Goal: Answer question/provide support

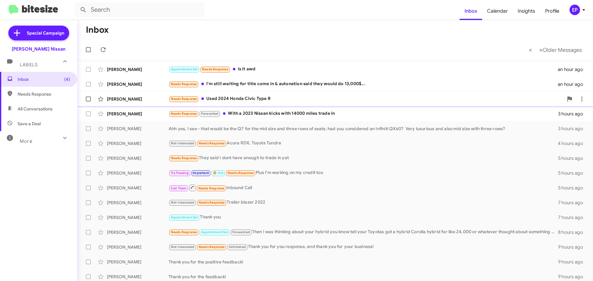
click at [239, 102] on div "Needs Response Used 2024 Honda Civic Type R" at bounding box center [366, 98] width 395 height 7
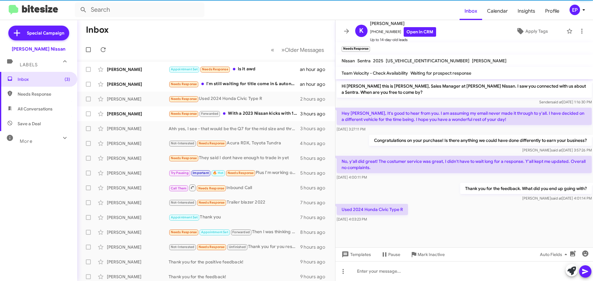
click at [488, 219] on div "Used 2024 Honda Civic Type R [DATE] 4:03:23 PM" at bounding box center [465, 213] width 258 height 21
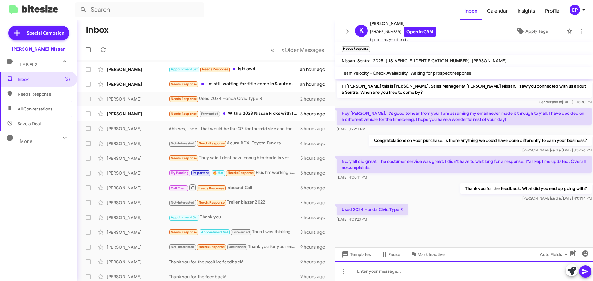
click at [445, 271] on div at bounding box center [465, 272] width 258 height 20
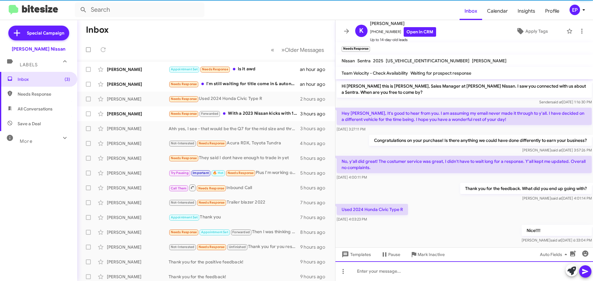
scroll to position [8, 0]
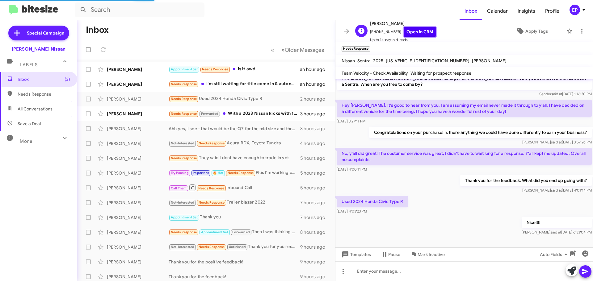
click at [404, 30] on link "Open in CRM" at bounding box center [420, 32] width 32 height 10
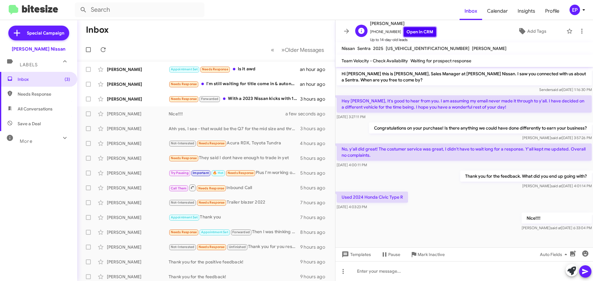
scroll to position [0, 0]
click at [243, 103] on div "[PERSON_NAME] Needs Response Forwarded With a 2023 Nissan kicks with 14000 mile…" at bounding box center [206, 99] width 248 height 12
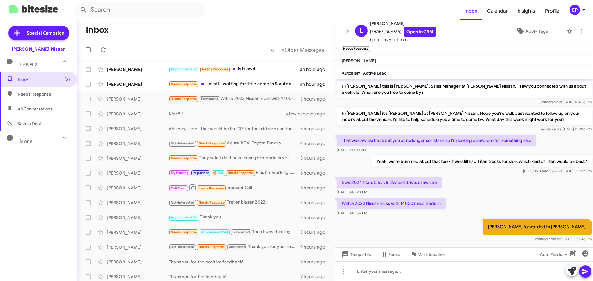
click at [507, 191] on div "New 2024 titan, 5.6l, v8, 2wheel drive, crew cab [DATE] 3:48:20 PM" at bounding box center [465, 186] width 258 height 21
click at [469, 197] on div "With a 2023 Nissan kicks with 14000 miles trade in [DATE] 3:49:56 PM" at bounding box center [465, 207] width 258 height 21
click at [228, 89] on div "[PERSON_NAME] Needs Response I'm still waiting for title come in & autonation s…" at bounding box center [206, 84] width 248 height 12
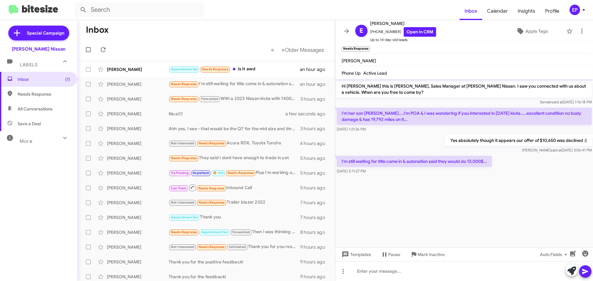
click at [389, 198] on cdk-virtual-scroll-viewport "Hi [PERSON_NAME] this is [PERSON_NAME], Sales Manager at [PERSON_NAME] Nissan. …" at bounding box center [465, 163] width 258 height 168
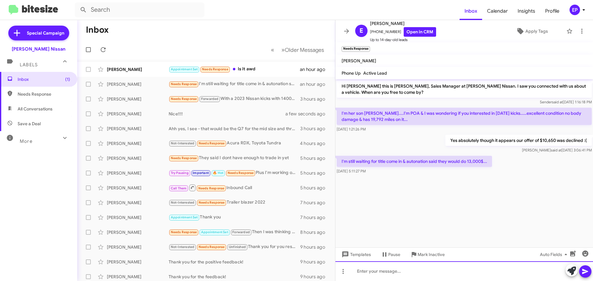
click at [403, 270] on div at bounding box center [465, 272] width 258 height 20
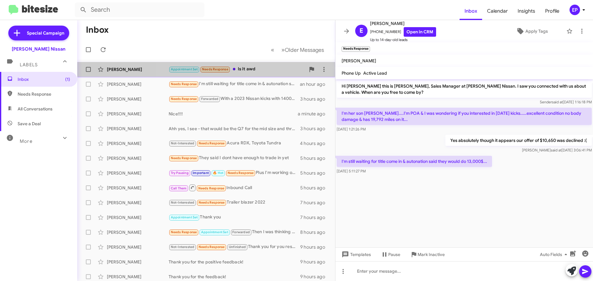
click at [257, 71] on div "Appointment Set Needs Response Is it awd" at bounding box center [237, 69] width 137 height 7
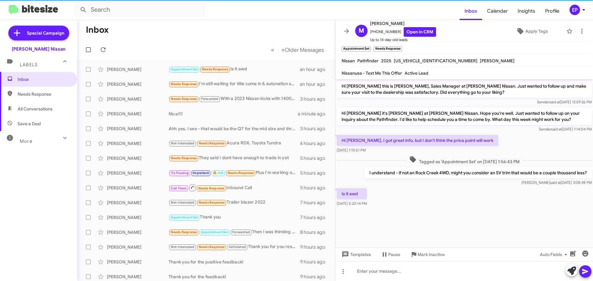
click at [405, 206] on div "Is it awd [DATE] 5:20:14 PM" at bounding box center [465, 197] width 258 height 21
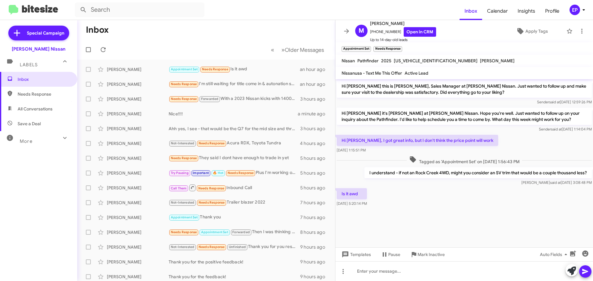
click at [409, 206] on div "Is it awd [DATE] 5:20:14 PM" at bounding box center [465, 197] width 258 height 21
click at [416, 196] on div "Is it awd [DATE] 5:20:14 PM" at bounding box center [465, 197] width 258 height 21
click at [418, 205] on div "Is it awd [DATE] 5:20:14 PM" at bounding box center [465, 197] width 258 height 21
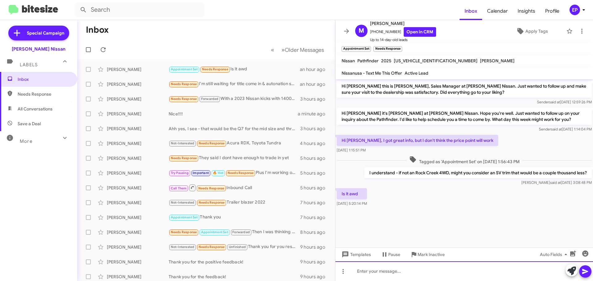
click at [396, 272] on div at bounding box center [465, 272] width 258 height 20
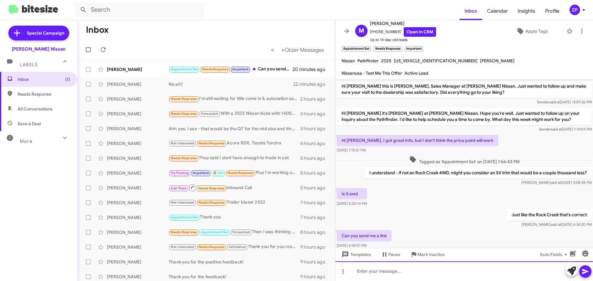
scroll to position [15, 0]
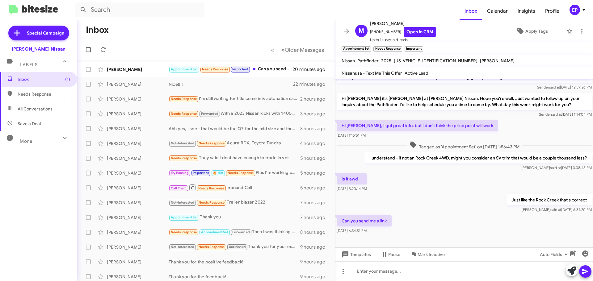
click at [496, 198] on div "Just like the Rock Creek that's correct [PERSON_NAME] at [DATE] 6:34:20 PM" at bounding box center [465, 203] width 258 height 21
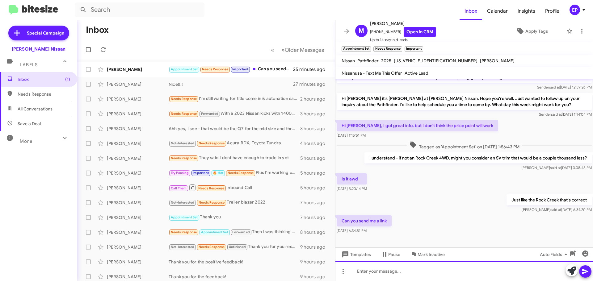
click at [391, 274] on div at bounding box center [465, 272] width 258 height 20
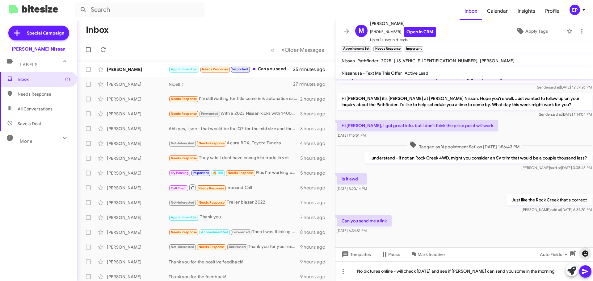
click at [586, 252] on icon "button" at bounding box center [585, 254] width 6 height 6
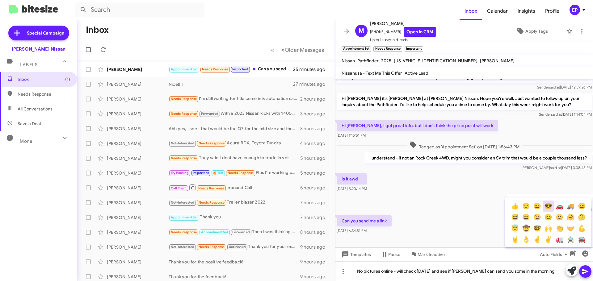
click at [551, 205] on button "😎" at bounding box center [548, 206] width 11 height 11
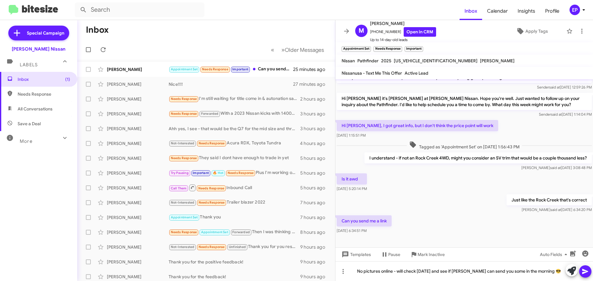
click at [582, 273] on icon at bounding box center [585, 271] width 7 height 7
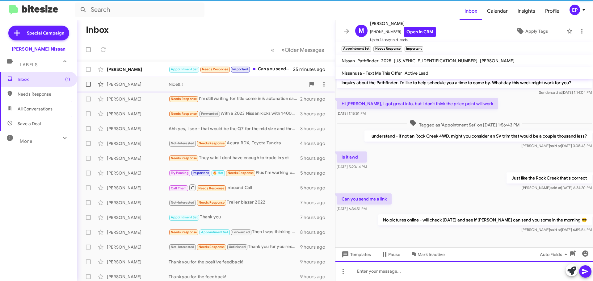
scroll to position [37, 0]
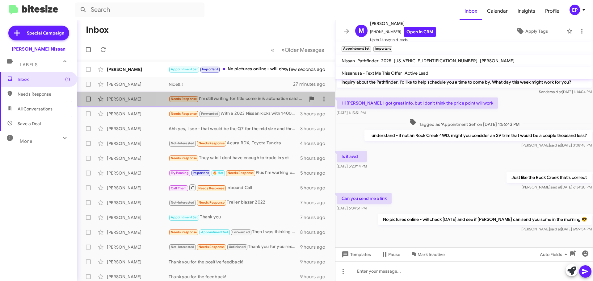
click at [232, 99] on div "Needs Response I'm still waiting for title come in & autonation said they would…" at bounding box center [237, 98] width 137 height 7
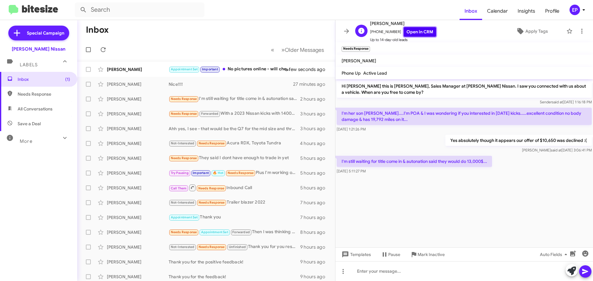
click at [420, 33] on link "Open in CRM" at bounding box center [420, 32] width 32 height 10
